Goal: Obtain resource: Download file/media

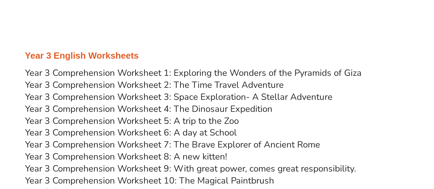
scroll to position [2192, 0]
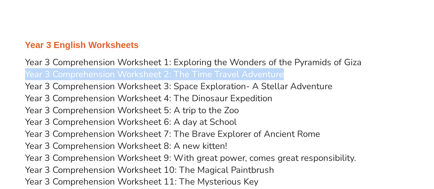
drag, startPoint x: 422, startPoint y: 71, endPoint x: 439, endPoint y: 66, distance: 18.4
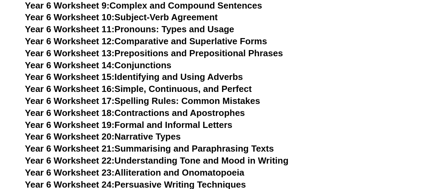
scroll to position [4062, 0]
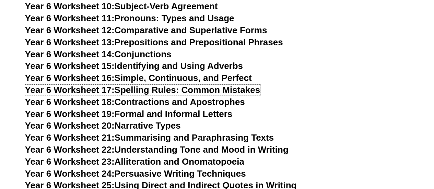
click at [225, 85] on link "Year 6 Worksheet 17: Spelling Rules: Common Mistakes" at bounding box center [142, 90] width 235 height 10
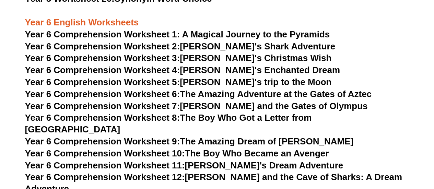
scroll to position [3714, 0]
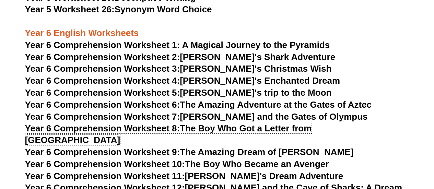
click at [300, 128] on link "Year 6 Comprehension Worksheet 8: The Boy Who Got a Letter from Hogwarts" at bounding box center [168, 134] width 287 height 22
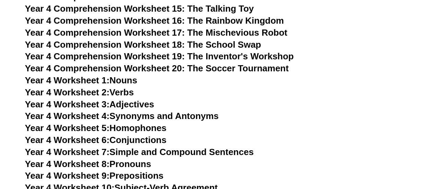
scroll to position [3034, 0]
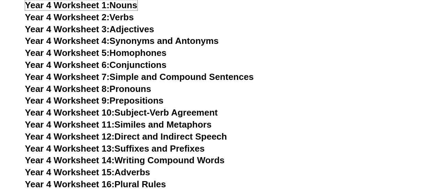
click at [120, 9] on link "Year 4 Worksheet 1: Nouns" at bounding box center [81, 5] width 112 height 10
